Goal: Information Seeking & Learning: Learn about a topic

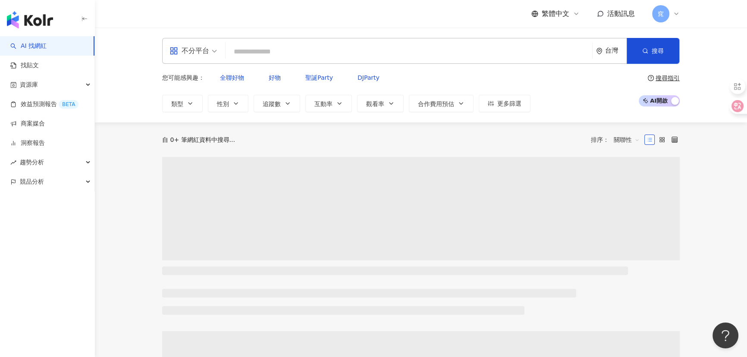
click at [198, 54] on div "不分平台" at bounding box center [190, 51] width 40 height 14
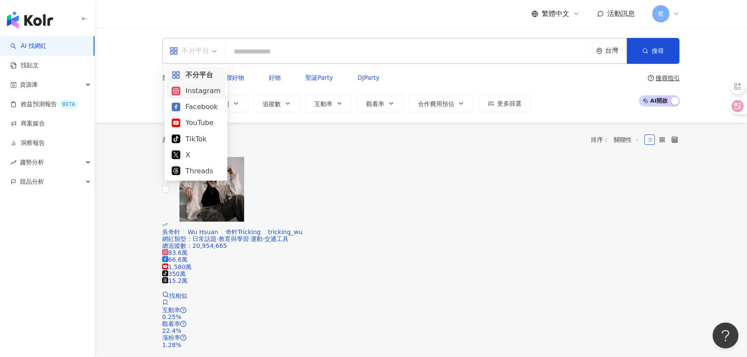
click at [196, 92] on div "Instagram" at bounding box center [196, 90] width 49 height 11
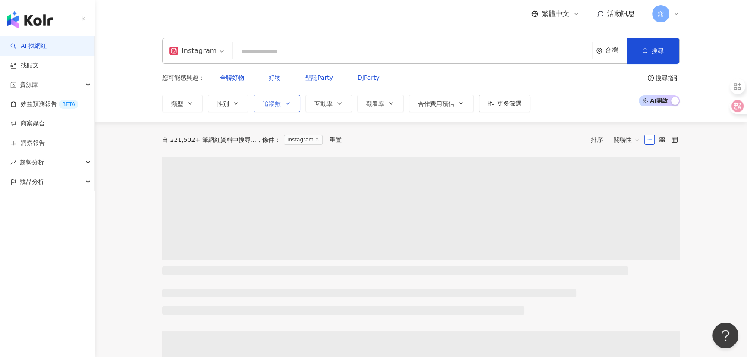
click at [269, 101] on span "追蹤數" at bounding box center [272, 104] width 18 height 7
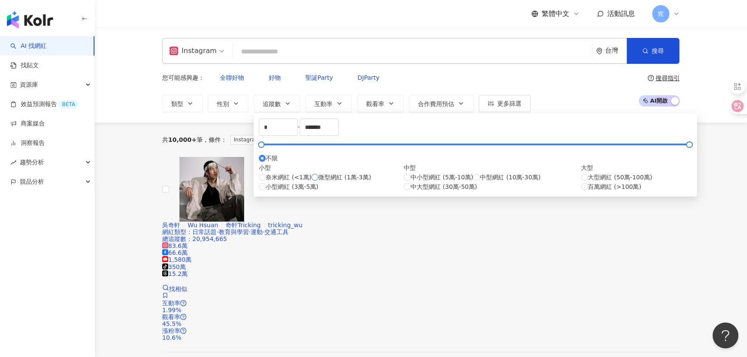
click at [318, 182] on span "微型網紅 (1萬-3萬)" at bounding box center [344, 177] width 53 height 9
type input "*****"
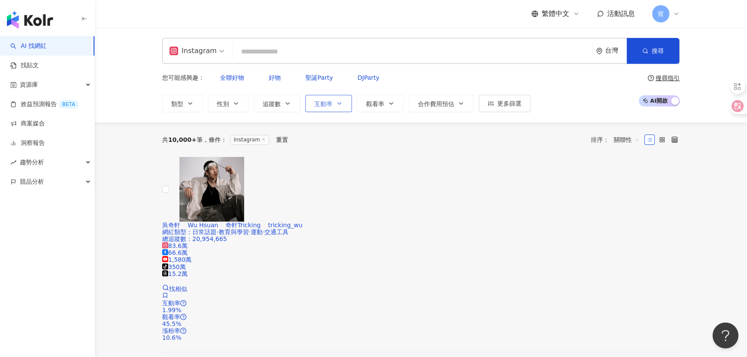
click at [314, 96] on button "互動率" at bounding box center [329, 103] width 47 height 17
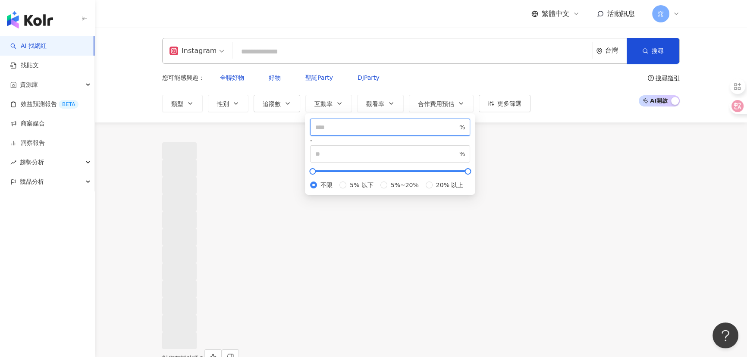
click at [336, 132] on input "number" at bounding box center [386, 127] width 142 height 9
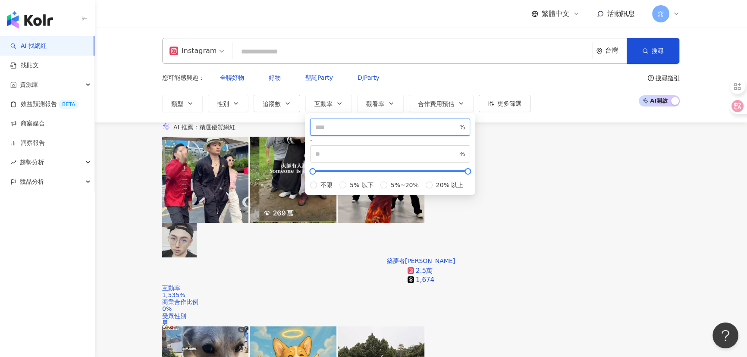
type input "*"
click at [391, 68] on div "Instagram 台灣 搜尋 您可能感興趣： 全聯好物 好物 聖誕Party DJParty 類型 性別 追蹤數 互動率 觀看率 合作費用預估 更多篩選 *…" at bounding box center [421, 75] width 552 height 74
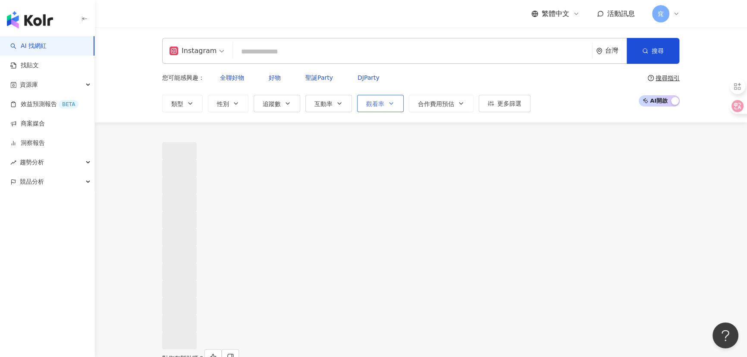
click at [385, 95] on button "觀看率" at bounding box center [380, 103] width 47 height 17
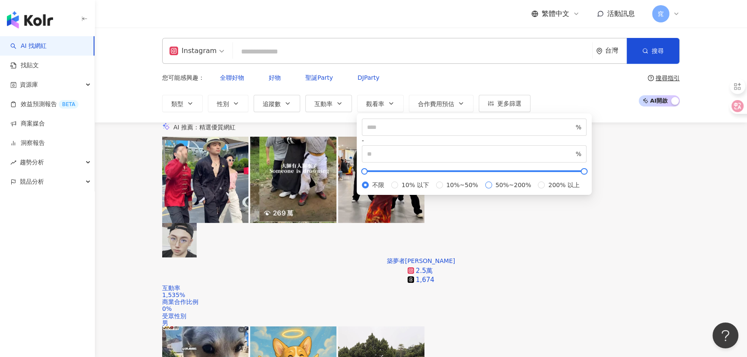
click at [492, 190] on span "50%~200%" at bounding box center [513, 184] width 43 height 9
type input "**"
type input "***"
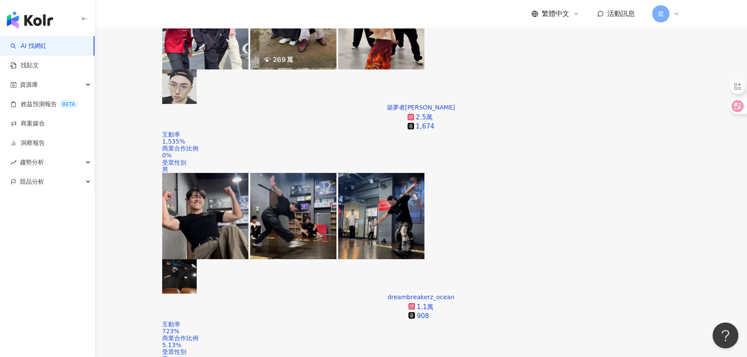
scroll to position [235, 0]
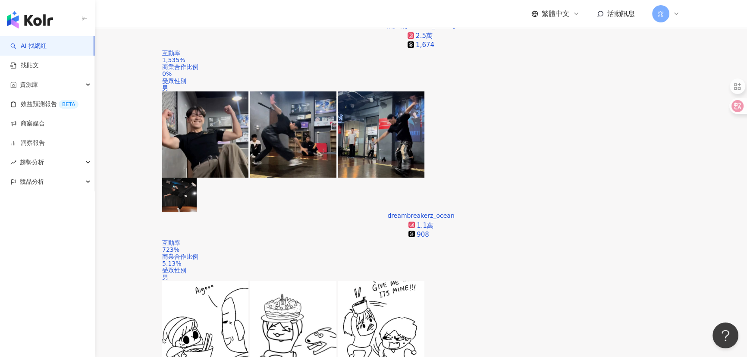
click at [626, 191] on div "觀看率" at bounding box center [627, 190] width 22 height 9
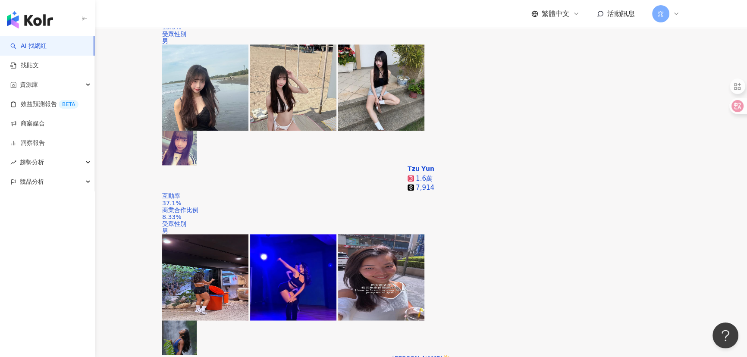
scroll to position [1660, 0]
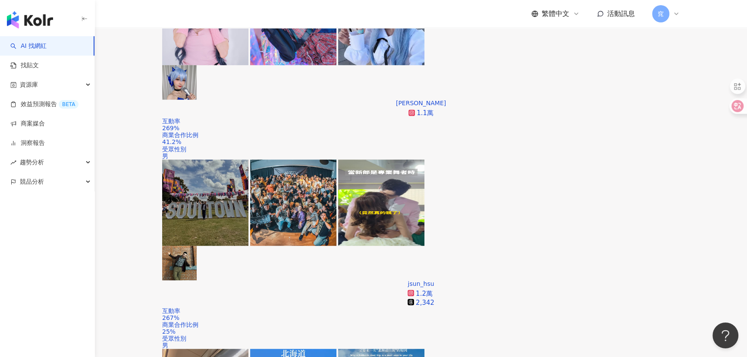
scroll to position [1665, 0]
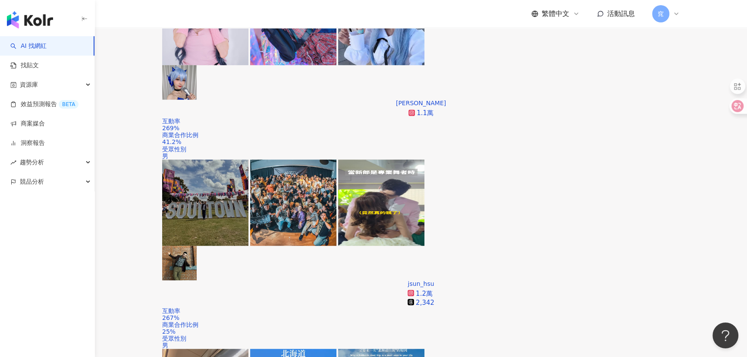
scroll to position [1660, 0]
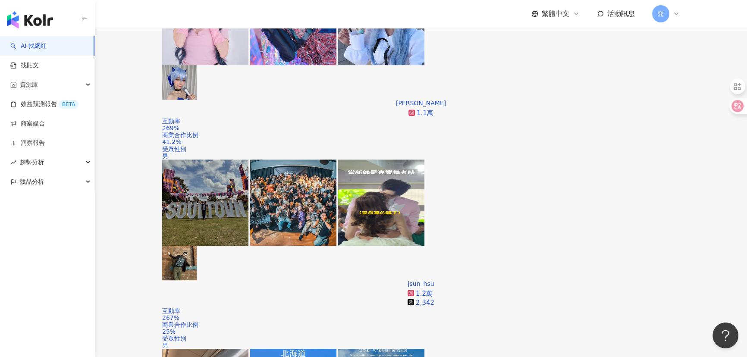
scroll to position [1678, 0]
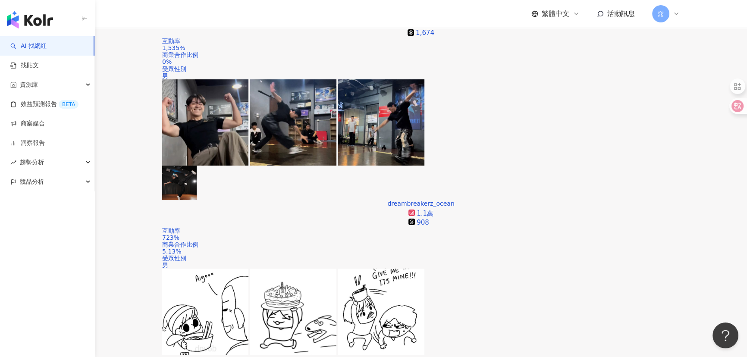
scroll to position [287, 0]
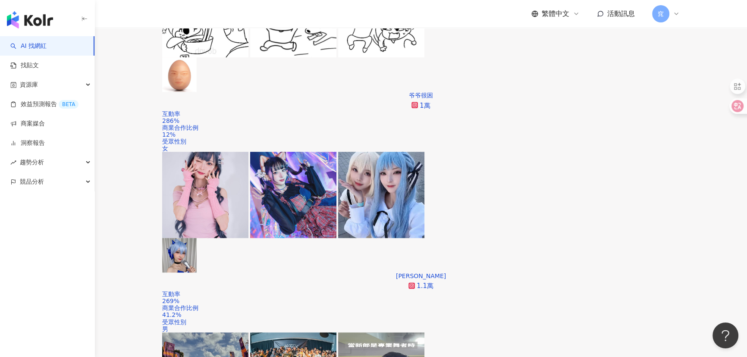
scroll to position [640, 0]
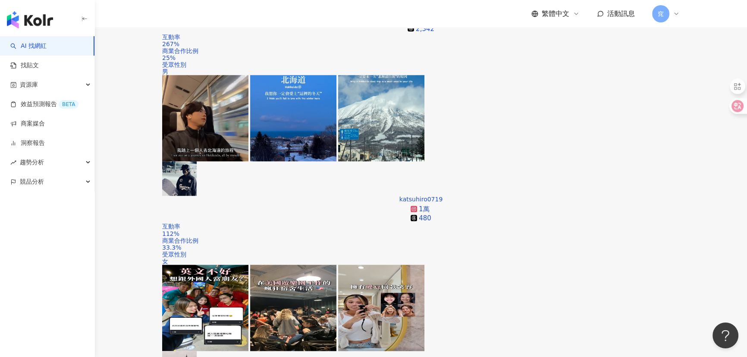
scroll to position [993, 0]
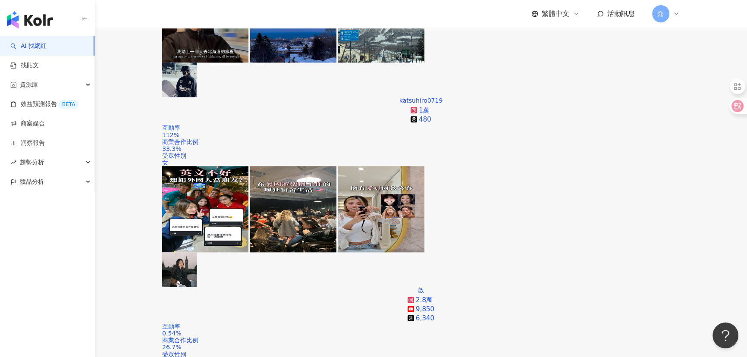
scroll to position [1189, 0]
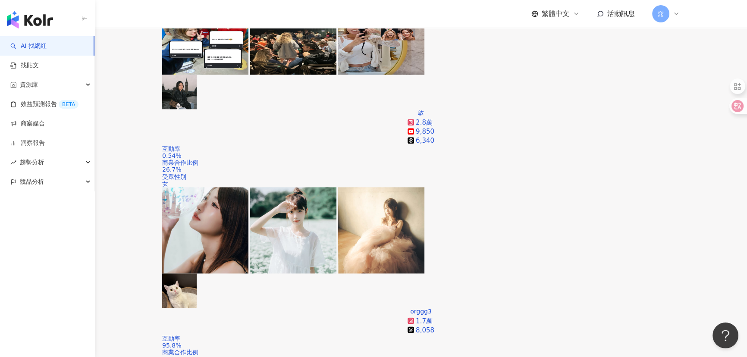
scroll to position [1346, 0]
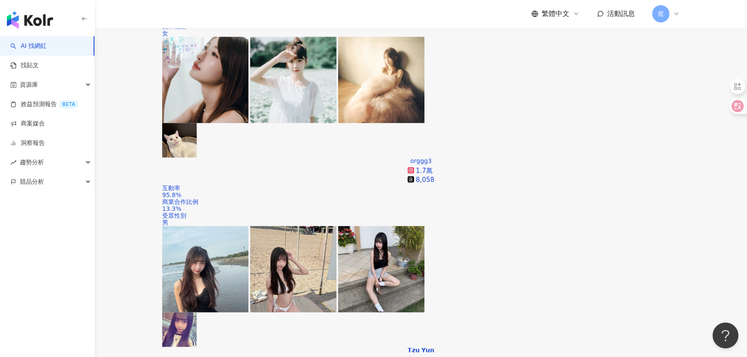
scroll to position [1503, 0]
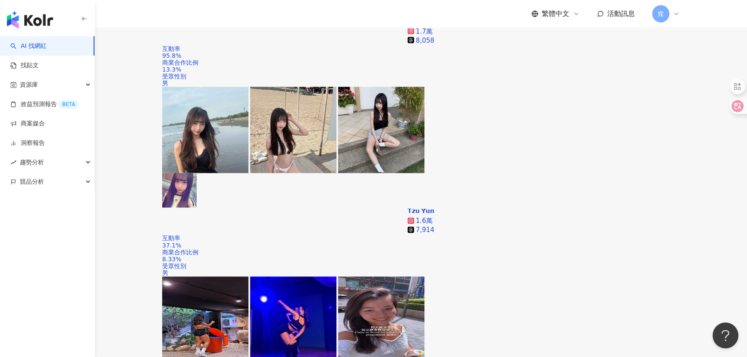
scroll to position [1621, 0]
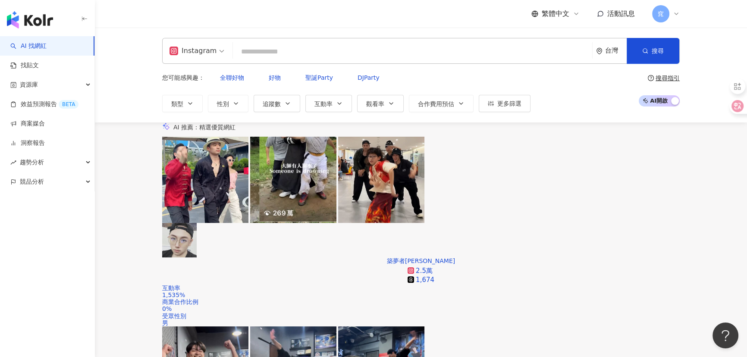
scroll to position [274, 0]
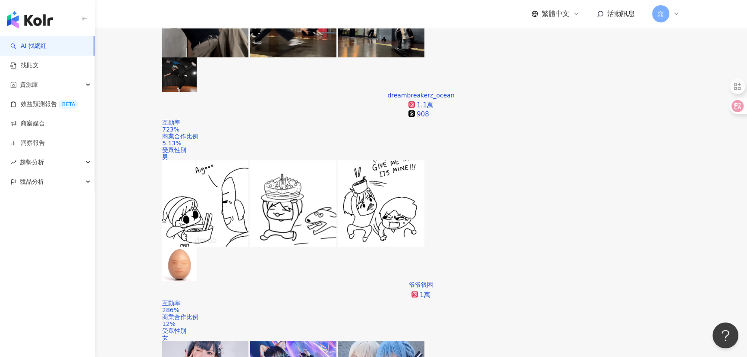
scroll to position [470, 0]
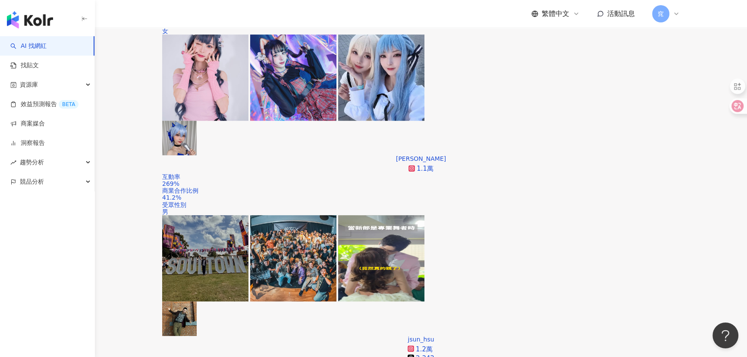
scroll to position [667, 0]
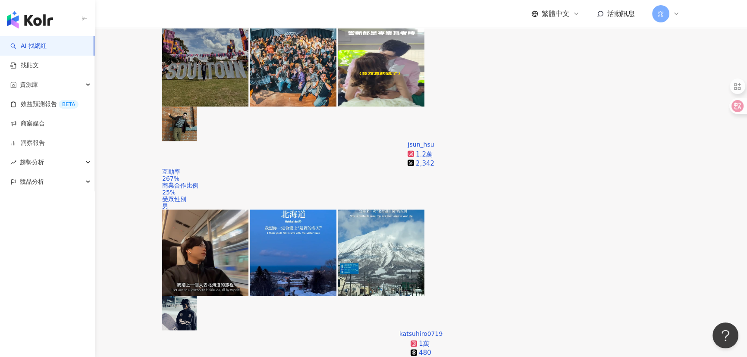
scroll to position [902, 0]
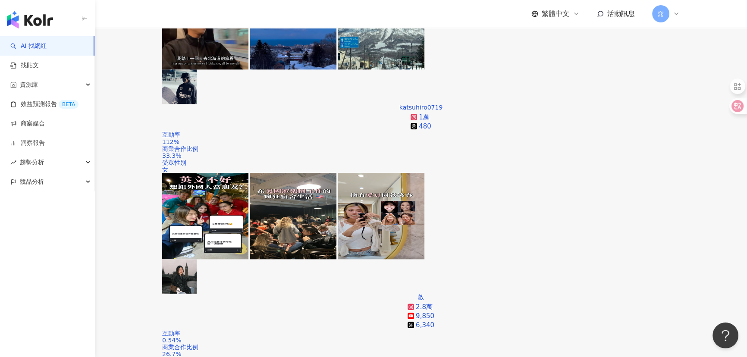
scroll to position [1098, 0]
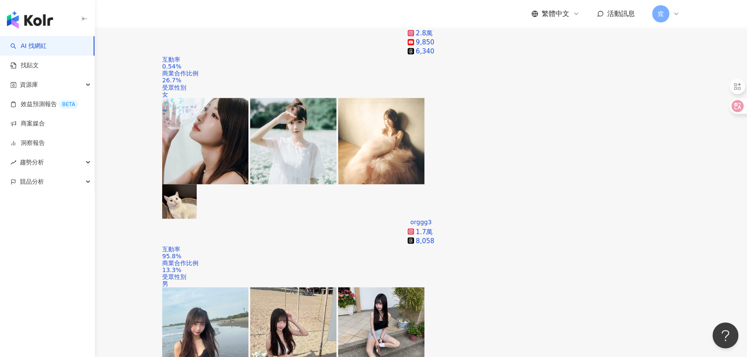
scroll to position [1373, 0]
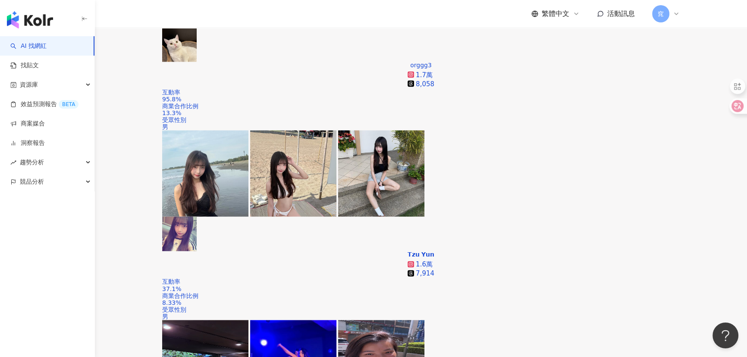
scroll to position [1608, 0]
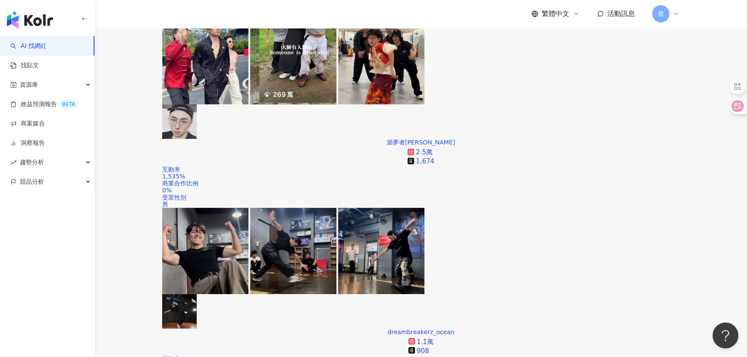
scroll to position [157, 0]
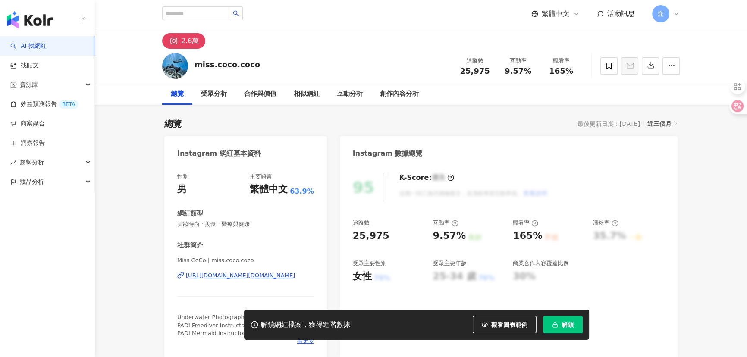
click at [227, 275] on div "https://www.instagram.com/miss.coco.coco/" at bounding box center [240, 276] width 109 height 8
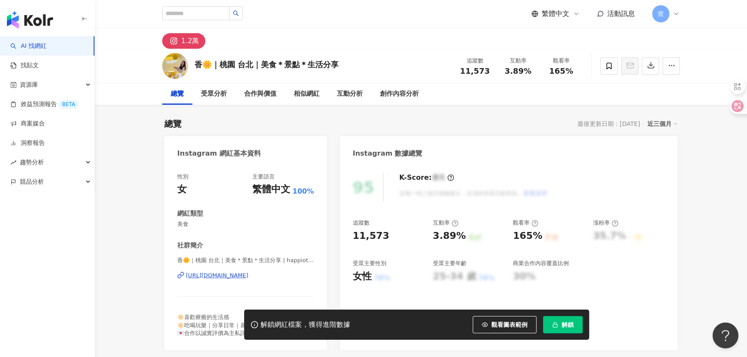
drag, startPoint x: 207, startPoint y: 275, endPoint x: 240, endPoint y: 273, distance: 32.4
click at [207, 275] on div "https://www.instagram.com/happiotw77/" at bounding box center [217, 276] width 63 height 8
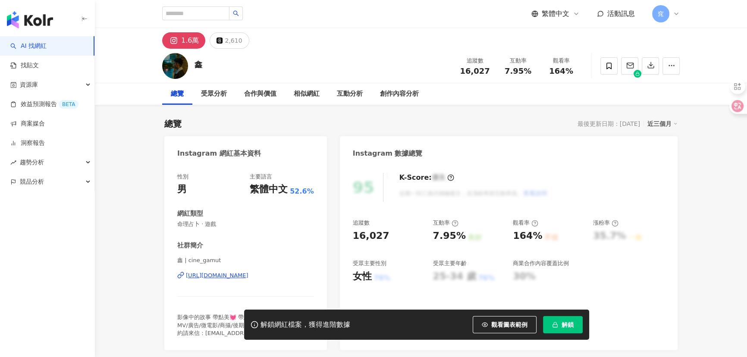
click at [213, 276] on div "https://www.instagram.com/cine_gamut/" at bounding box center [217, 276] width 63 height 8
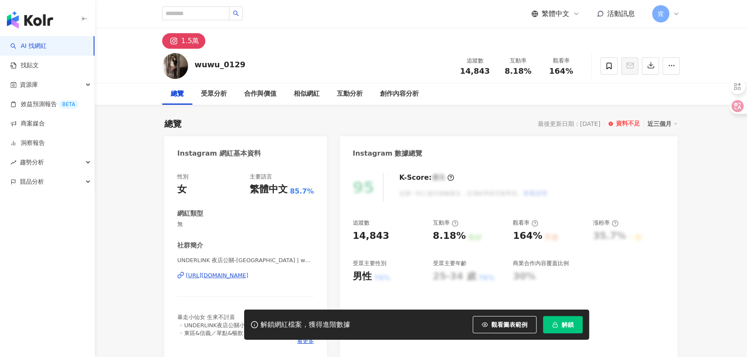
click at [223, 276] on div "https://www.instagram.com/wuwu_0129/" at bounding box center [217, 276] width 63 height 8
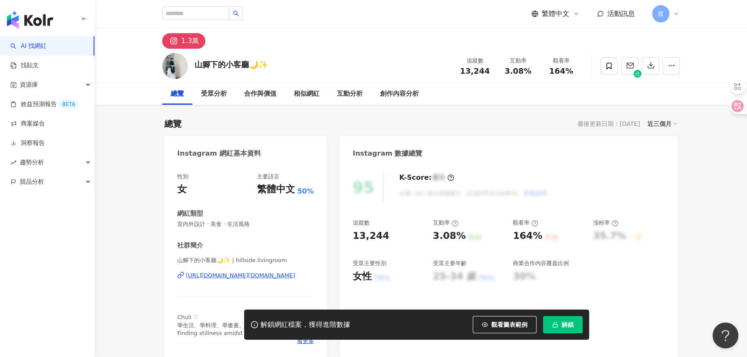
click at [62, 271] on div "AI 找網紅 找貼文 資源庫 效益預測報告 BETA 商案媒合 洞察報告 趨勢分析 競品分析" at bounding box center [47, 196] width 95 height 321
click at [258, 278] on div "https://www.instagram.com/hillside.livingroom/" at bounding box center [240, 276] width 109 height 8
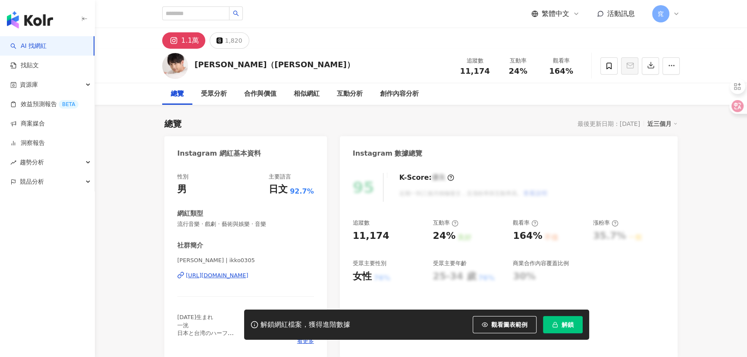
click at [249, 274] on div "https://www.instagram.com/ikko0305/" at bounding box center [217, 276] width 63 height 8
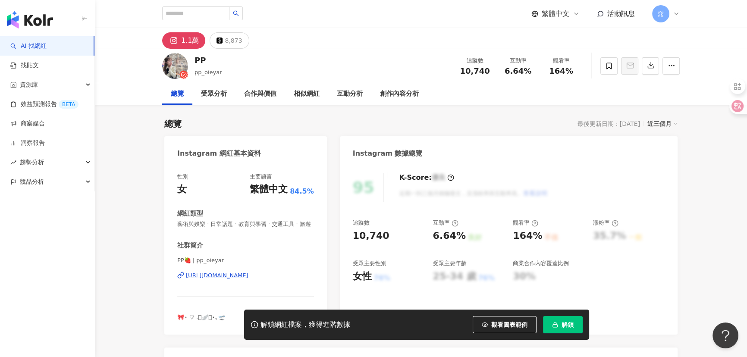
click at [249, 280] on div "https://www.instagram.com/pp_oieyar/" at bounding box center [217, 276] width 63 height 8
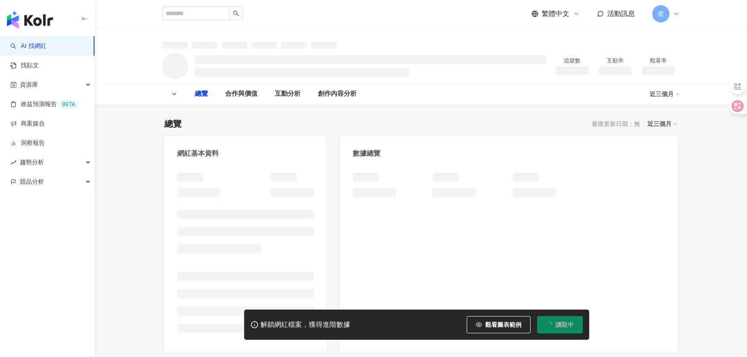
click at [77, 290] on div "AI 找網紅 找貼文 資源庫 效益預測報告 BETA 商案媒合 洞察報告 趨勢分析 競品分析" at bounding box center [47, 196] width 95 height 321
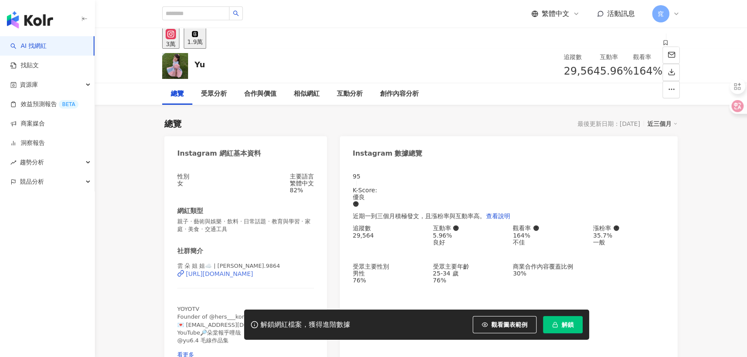
click at [207, 277] on div "https://www.instagram.com/hsuan.9864/" at bounding box center [219, 274] width 67 height 7
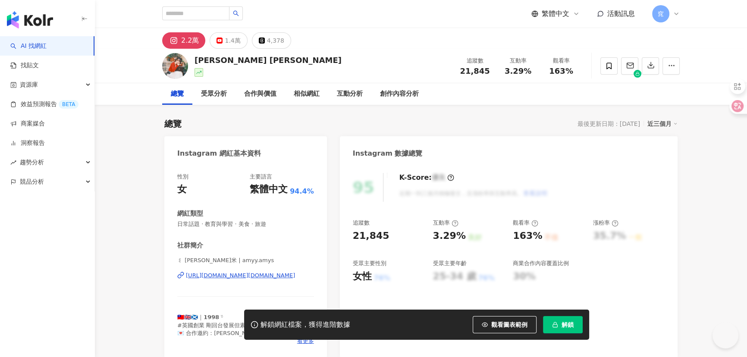
click at [239, 274] on div "[URL][DOMAIN_NAME][DOMAIN_NAME]" at bounding box center [240, 276] width 109 height 8
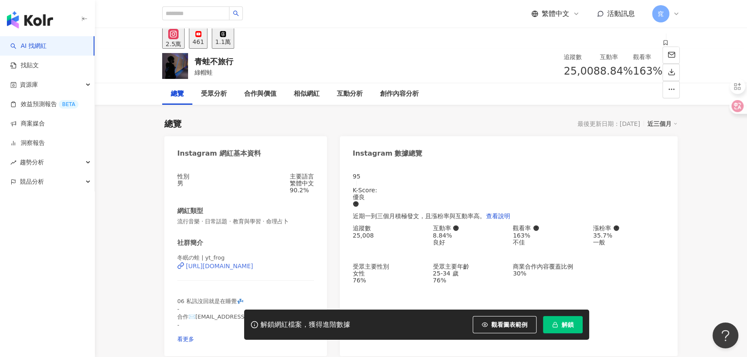
click at [220, 270] on div "https://www.instagram.com/yt_frog/" at bounding box center [219, 266] width 67 height 7
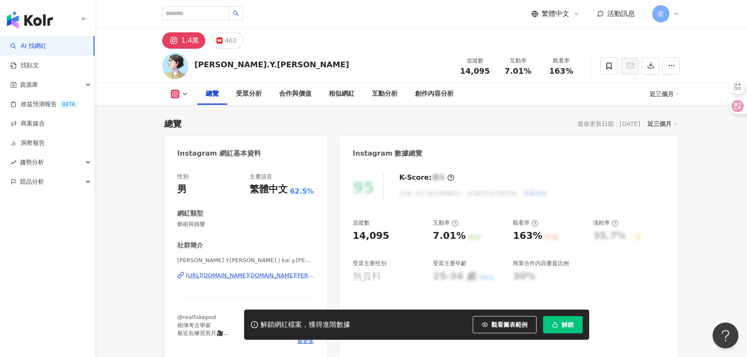
scroll to position [78, 0]
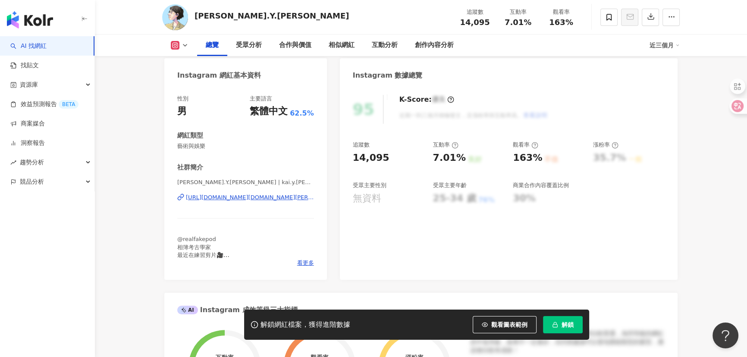
click at [210, 195] on div "https://www.instagram.com/kai.y.lin/" at bounding box center [250, 198] width 128 height 8
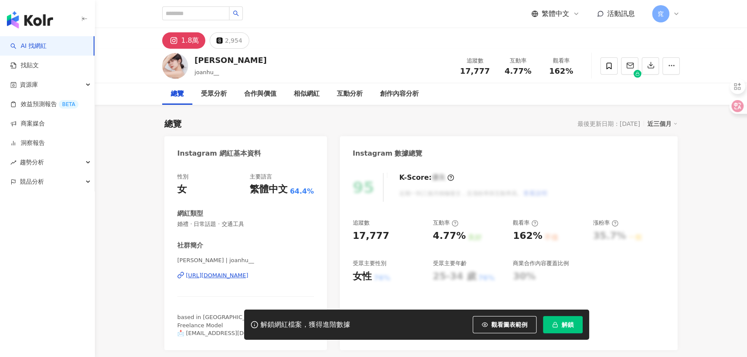
click at [214, 274] on div "https://www.instagram.com/joanhu__/" at bounding box center [217, 276] width 63 height 8
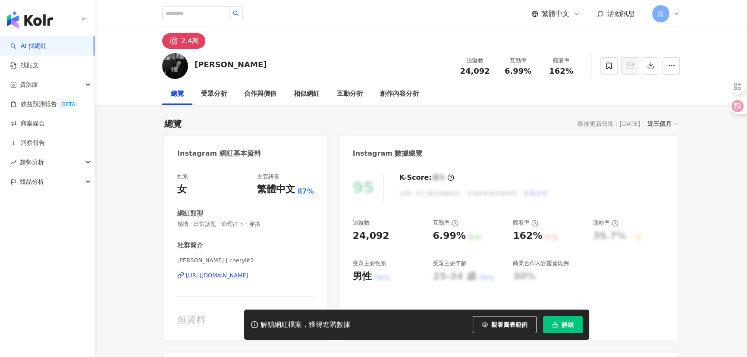
click at [237, 275] on div "https://www.instagram.com/cherylit2/" at bounding box center [217, 276] width 63 height 8
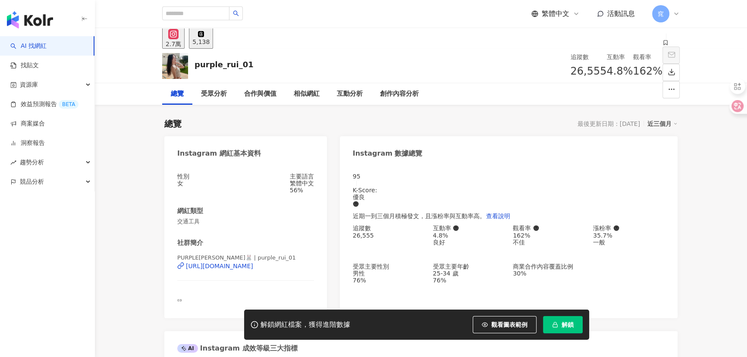
drag, startPoint x: 251, startPoint y: 276, endPoint x: 307, endPoint y: 237, distance: 68.2
click at [251, 270] on div "[URL][DOMAIN_NAME]" at bounding box center [219, 266] width 67 height 7
